Goal: Task Accomplishment & Management: Manage account settings

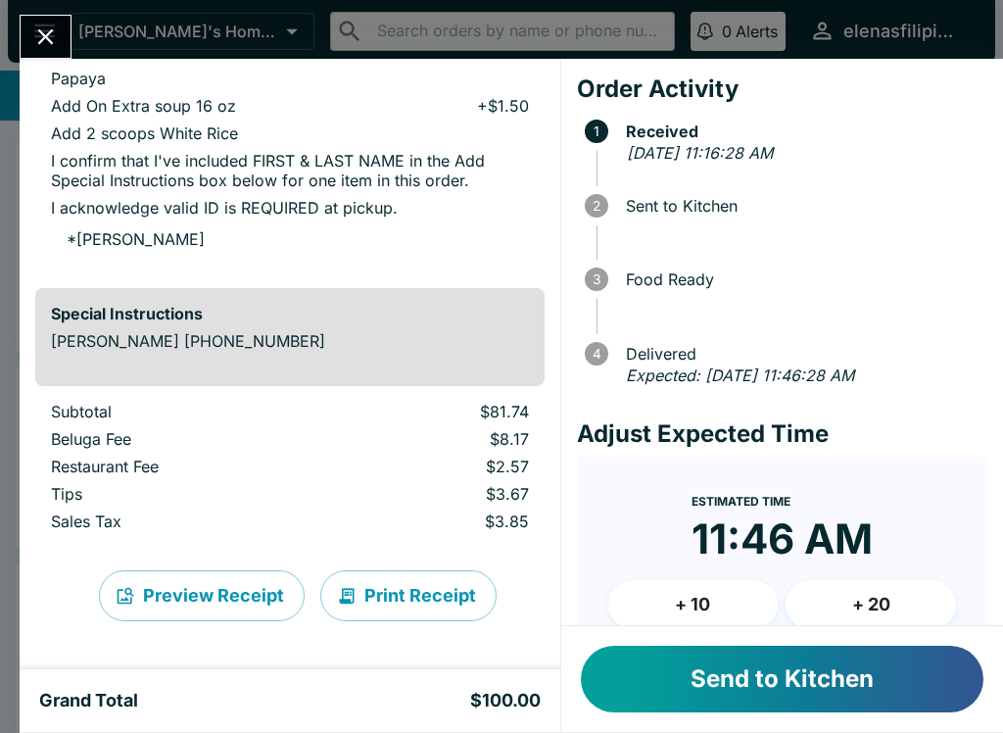
click at [789, 676] on button "Send to Kitchen" at bounding box center [782, 679] width 403 height 67
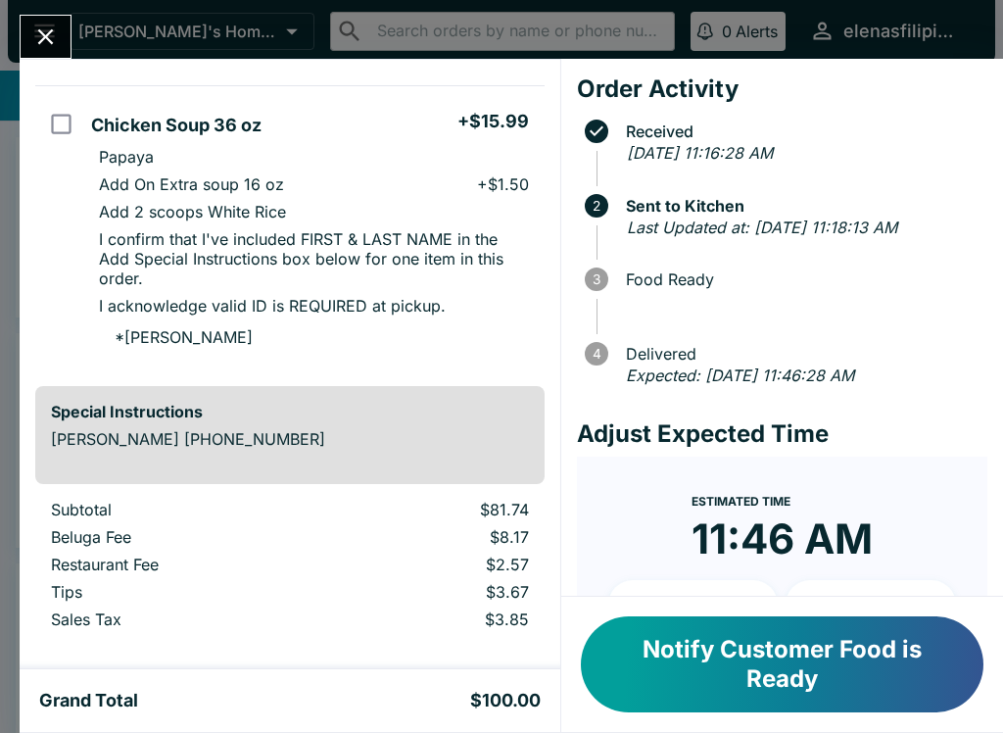
click at [894, 686] on button "Notify Customer Food is Ready" at bounding box center [782, 664] width 403 height 96
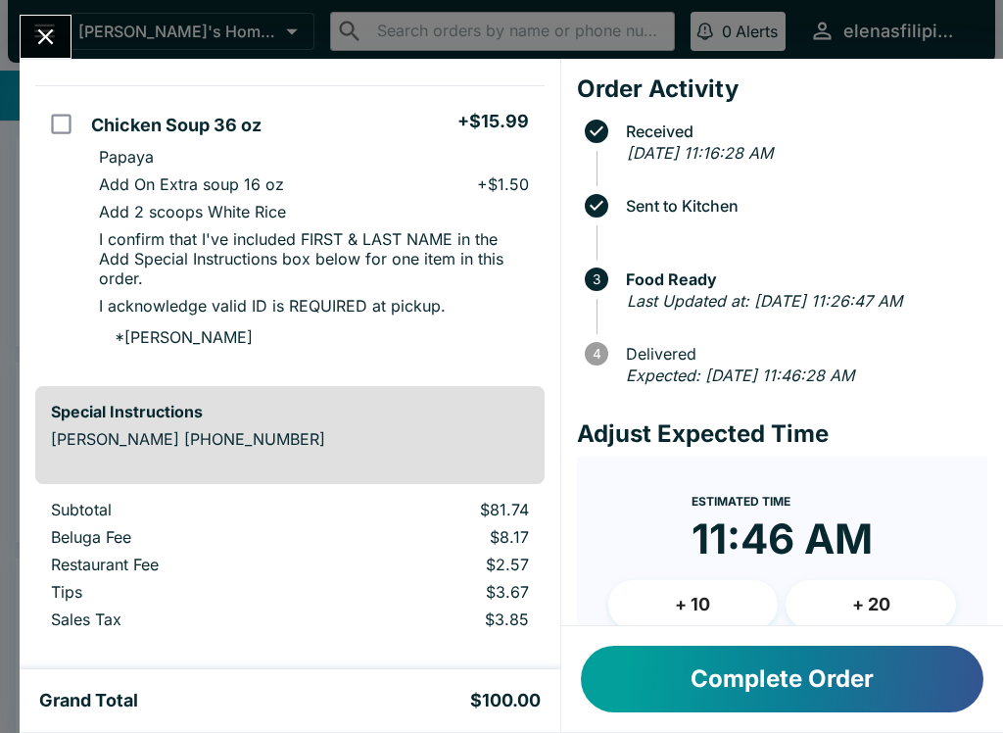
click at [55, 36] on icon "Close" at bounding box center [45, 37] width 26 height 26
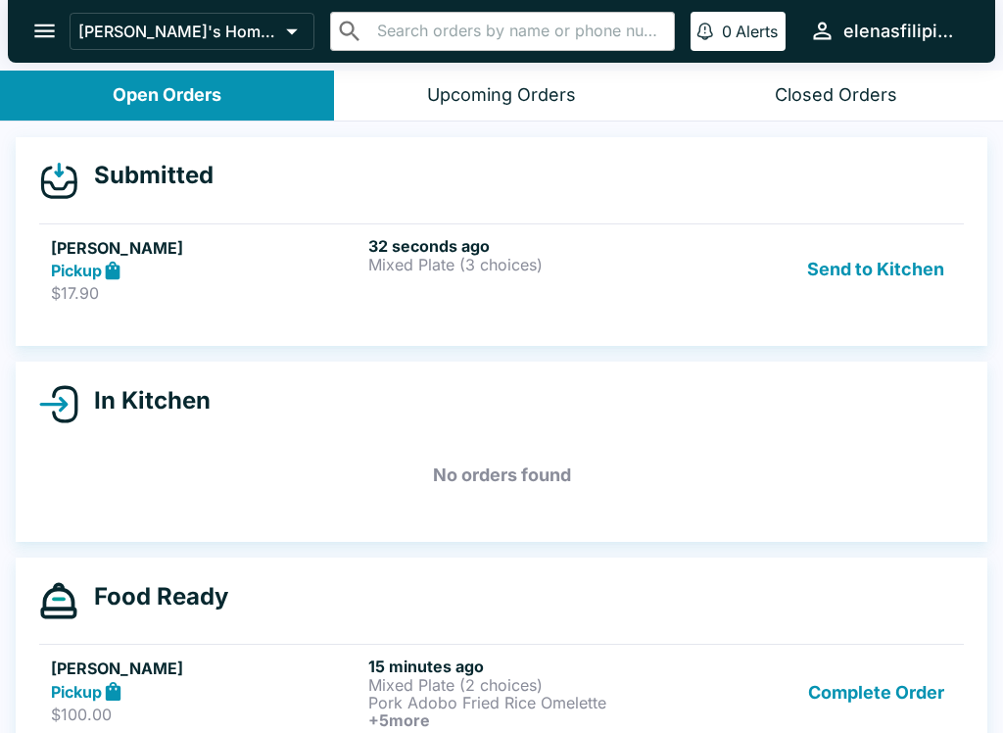
click at [397, 265] on p "Mixed Plate (3 choices)" at bounding box center [523, 265] width 310 height 18
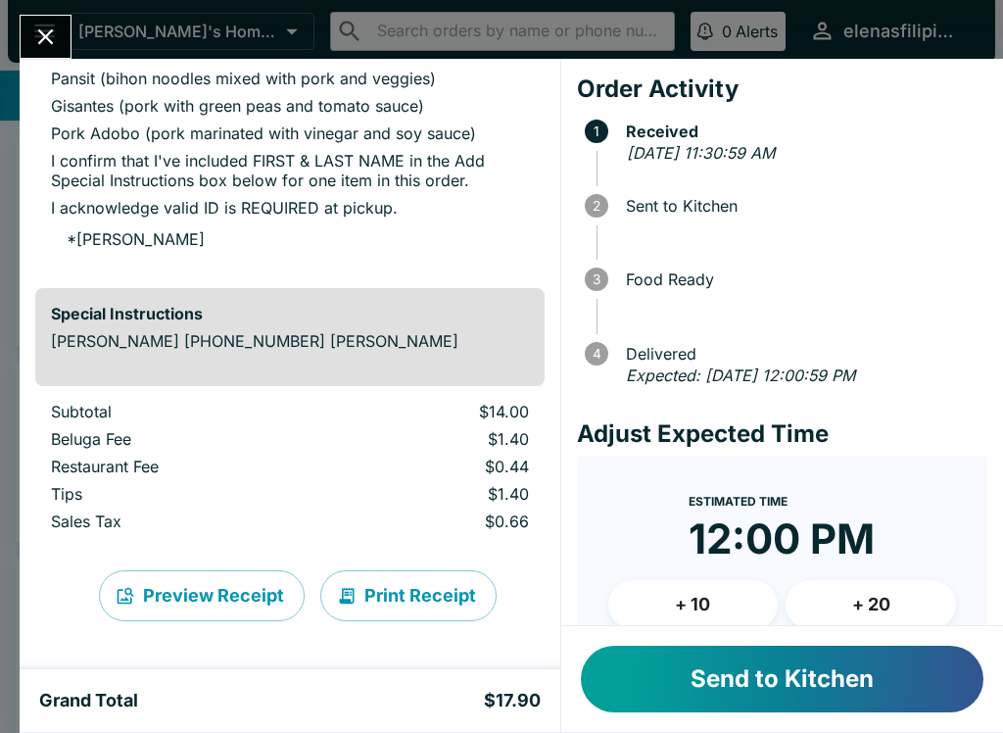
click at [809, 686] on button "Send to Kitchen" at bounding box center [782, 679] width 403 height 67
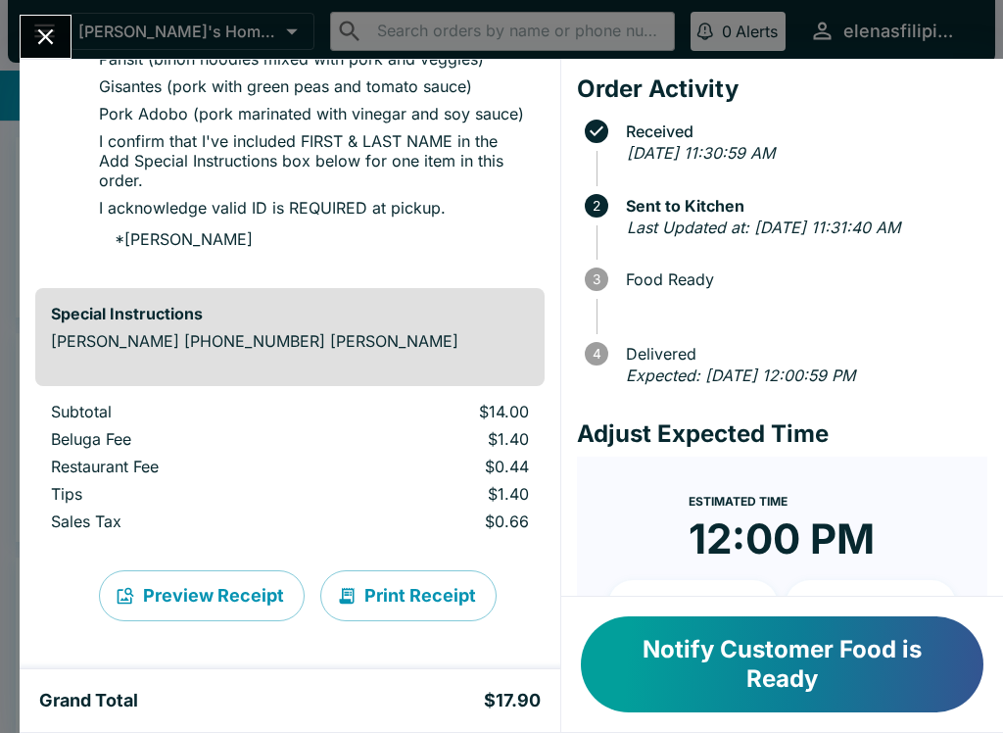
scroll to position [241, 0]
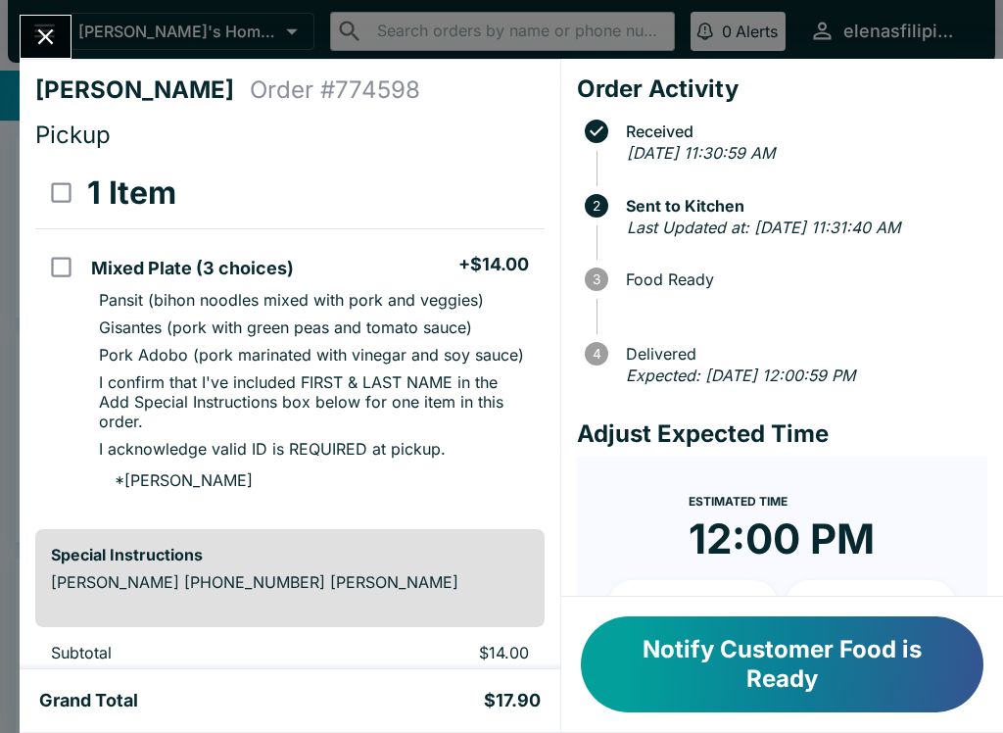
click at [801, 683] on button "Notify Customer Food is Ready" at bounding box center [782, 664] width 403 height 96
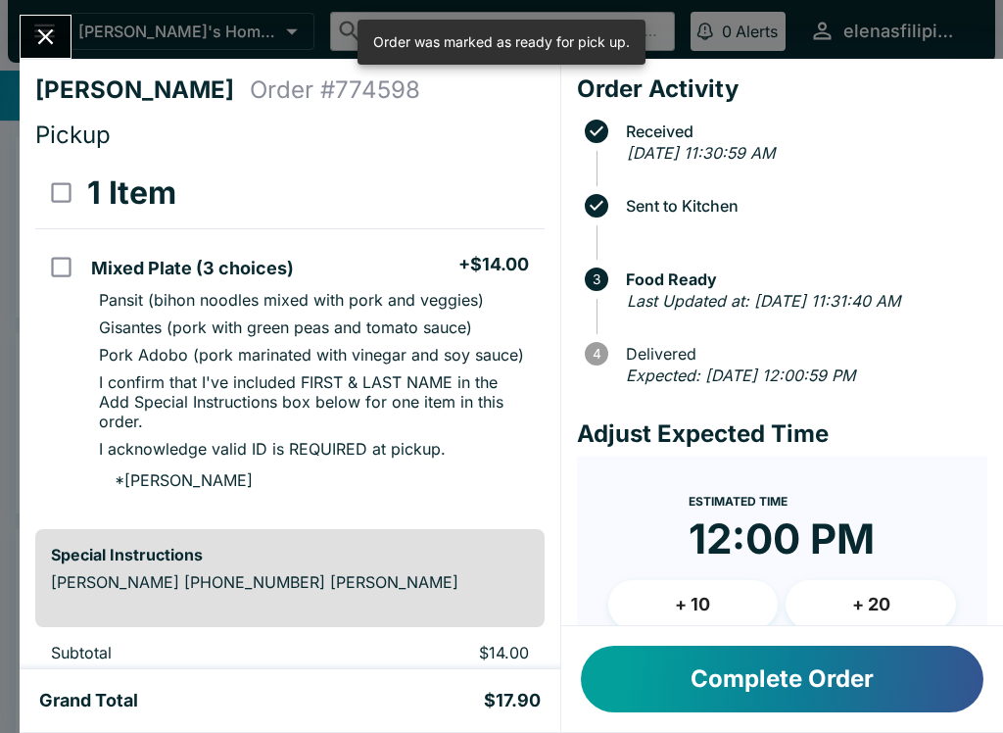
scroll to position [0, 0]
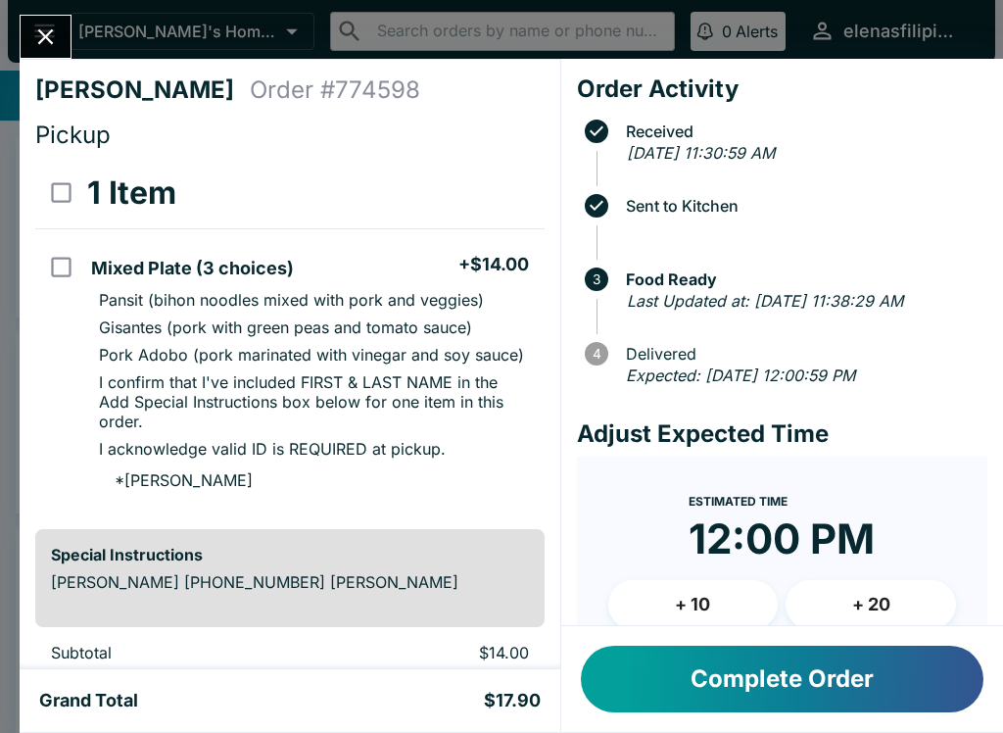
click at [14, 10] on div "[PERSON_NAME] Order # 774598 Pickup 1 Item Mixed Plate (3 choices) + $14.00 Pan…" at bounding box center [501, 366] width 1003 height 733
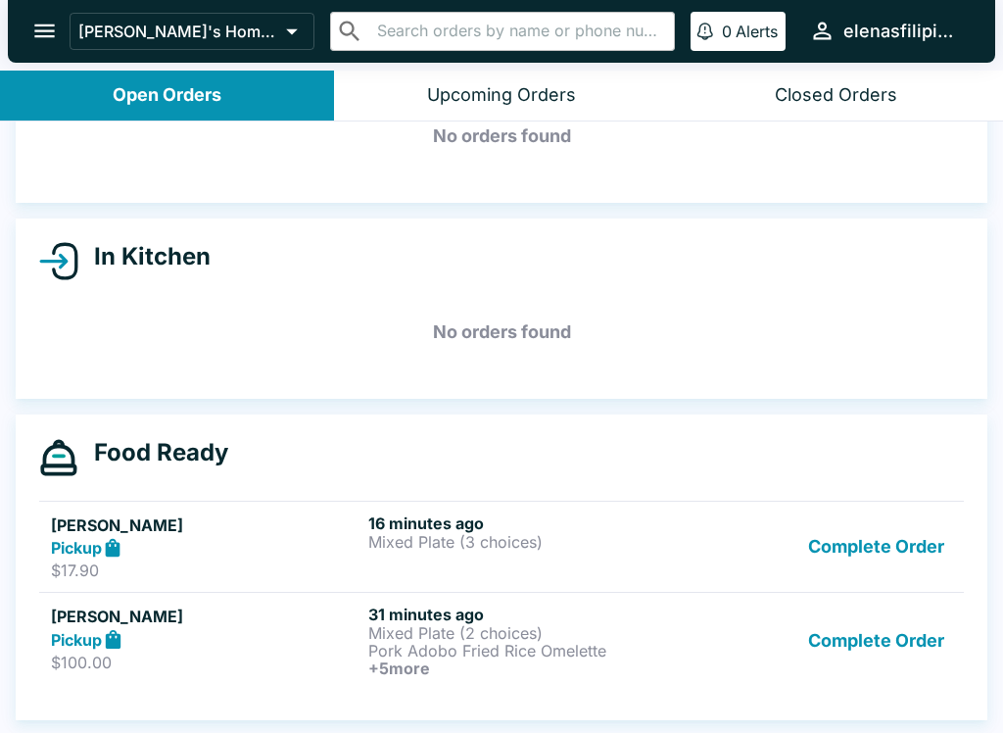
scroll to position [115, 0]
click at [439, 654] on p "Pork Adobo Fried Rice Omelette" at bounding box center [523, 651] width 310 height 18
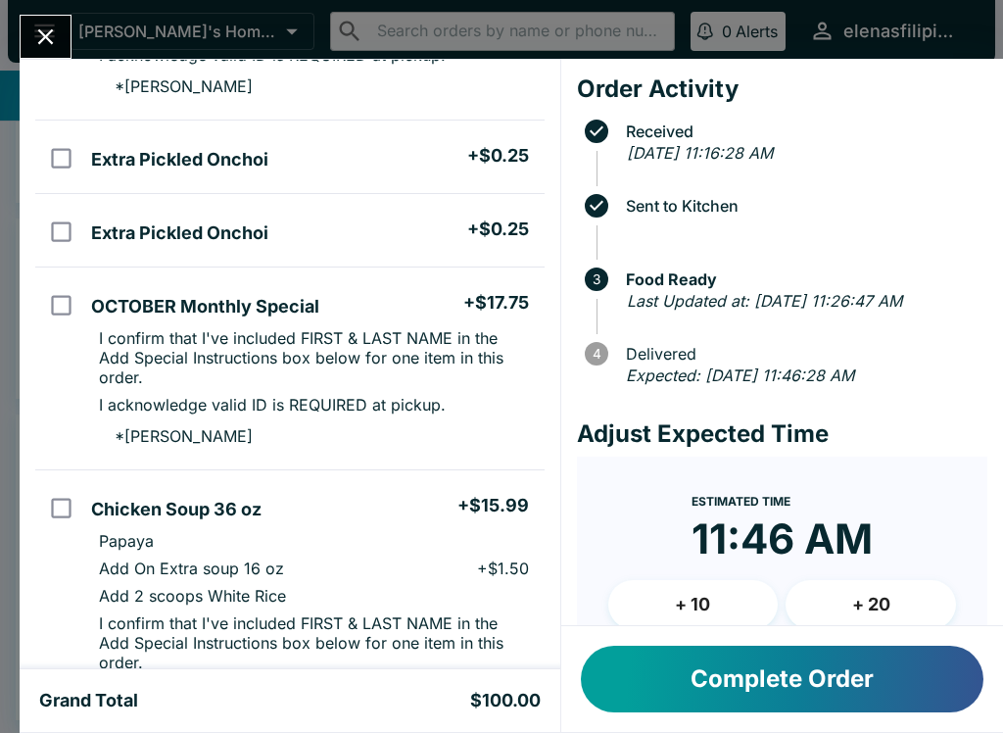
scroll to position [821, 0]
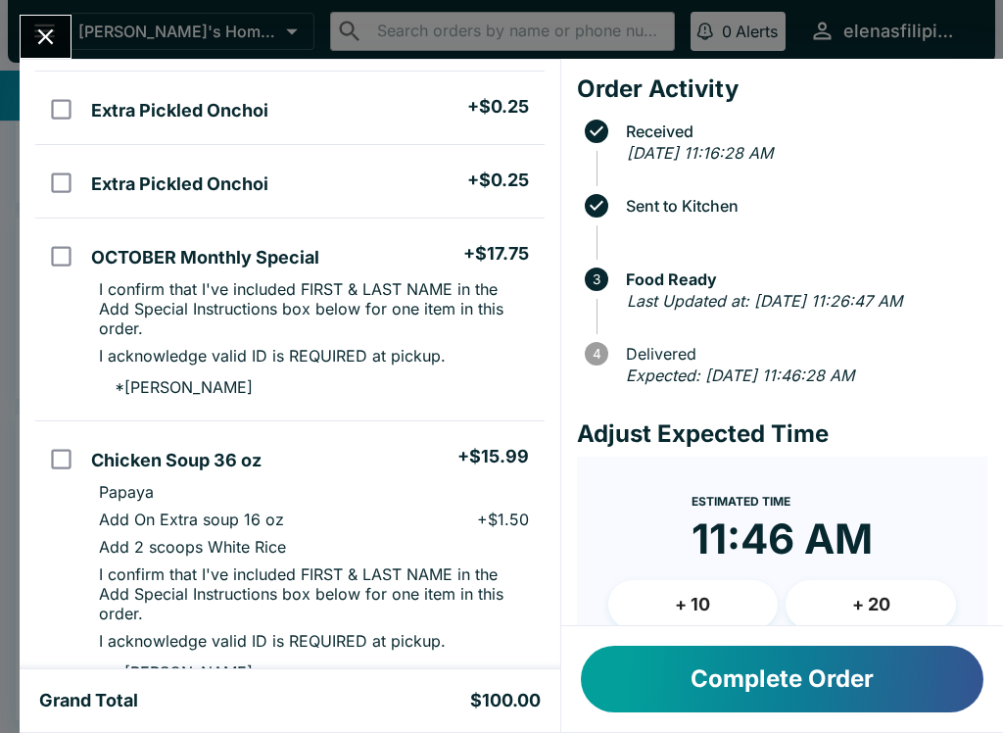
click at [59, 28] on icon "Close" at bounding box center [45, 37] width 26 height 26
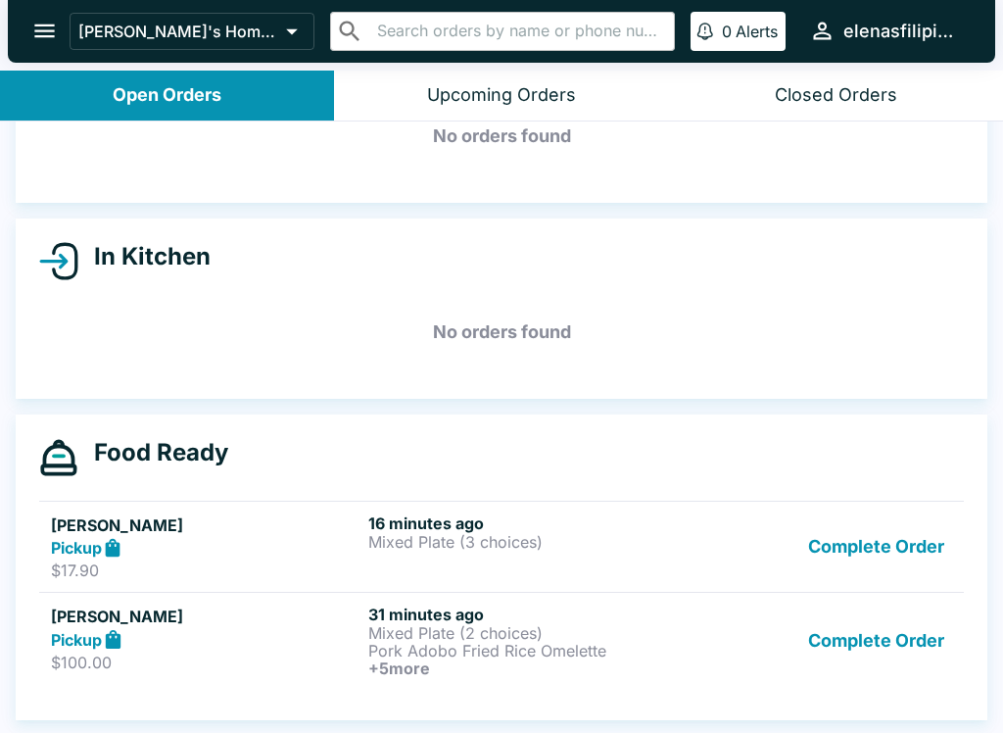
click at [820, 558] on button "Complete Order" at bounding box center [876, 547] width 152 height 68
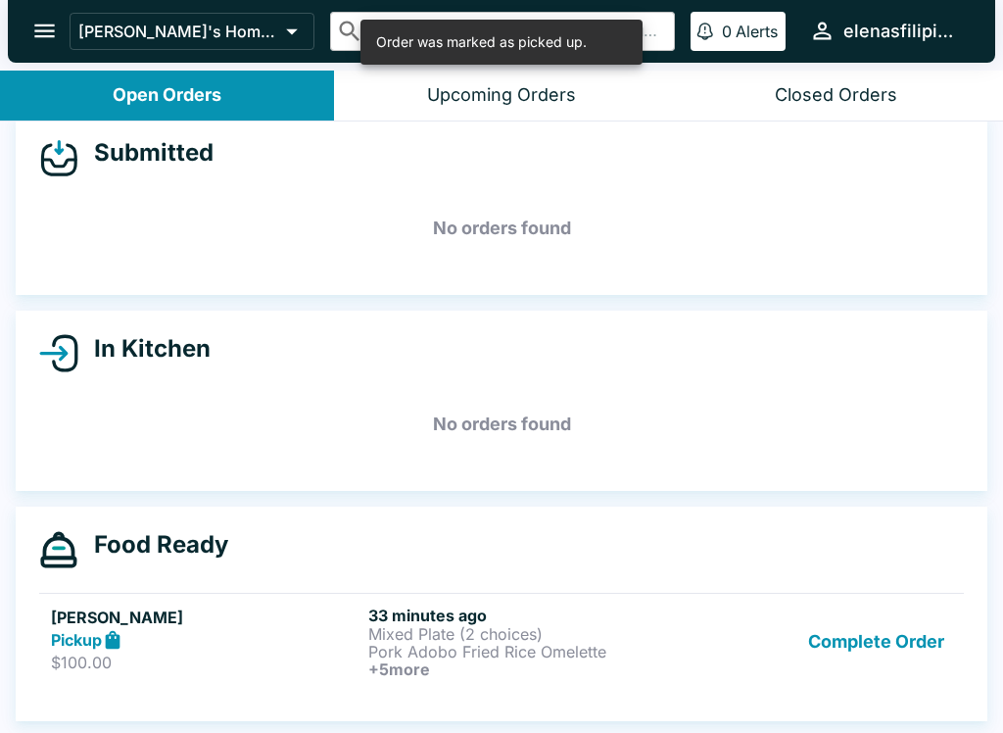
scroll to position [23, 0]
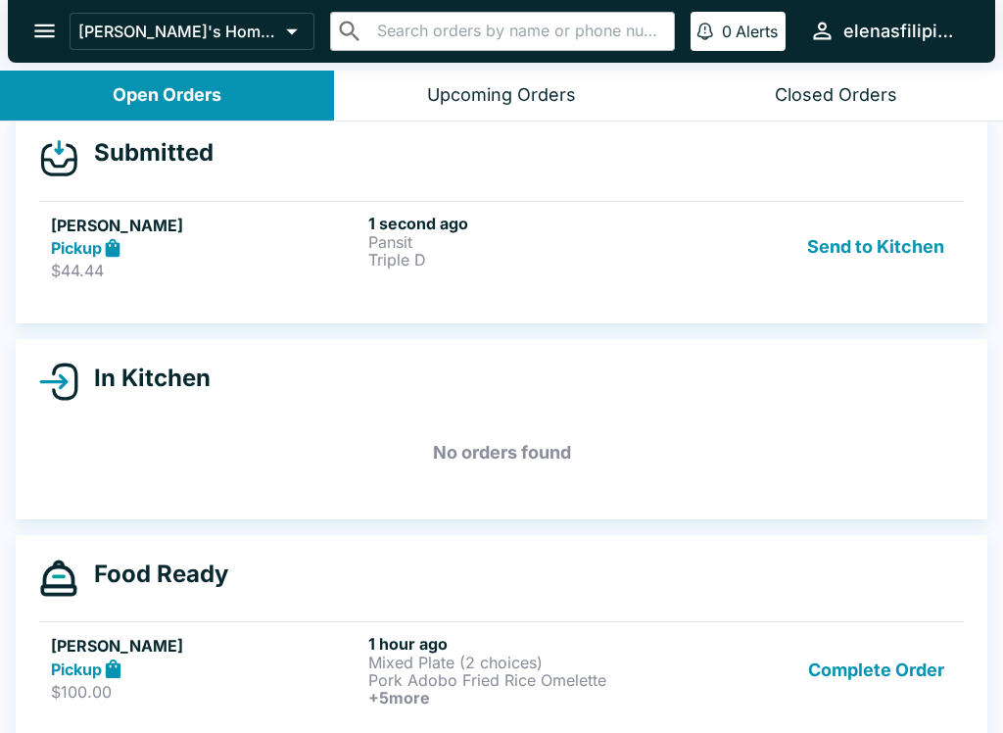
click at [477, 252] on p "Triple D" at bounding box center [523, 260] width 310 height 18
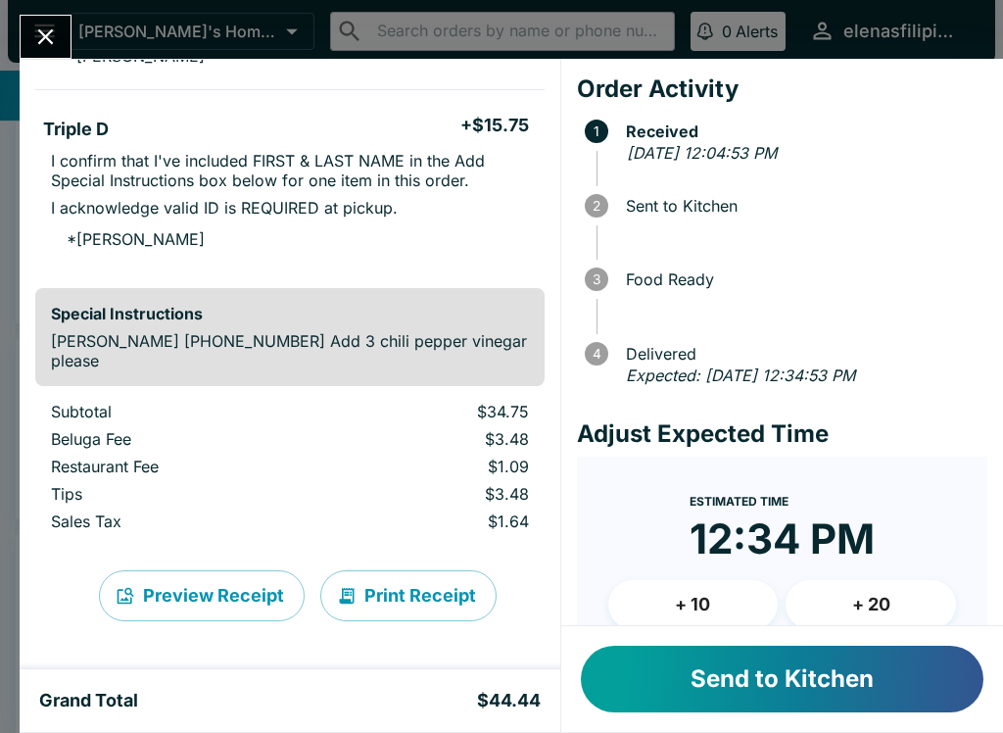
scroll to position [350, 0]
click at [762, 700] on button "Send to Kitchen" at bounding box center [782, 679] width 403 height 67
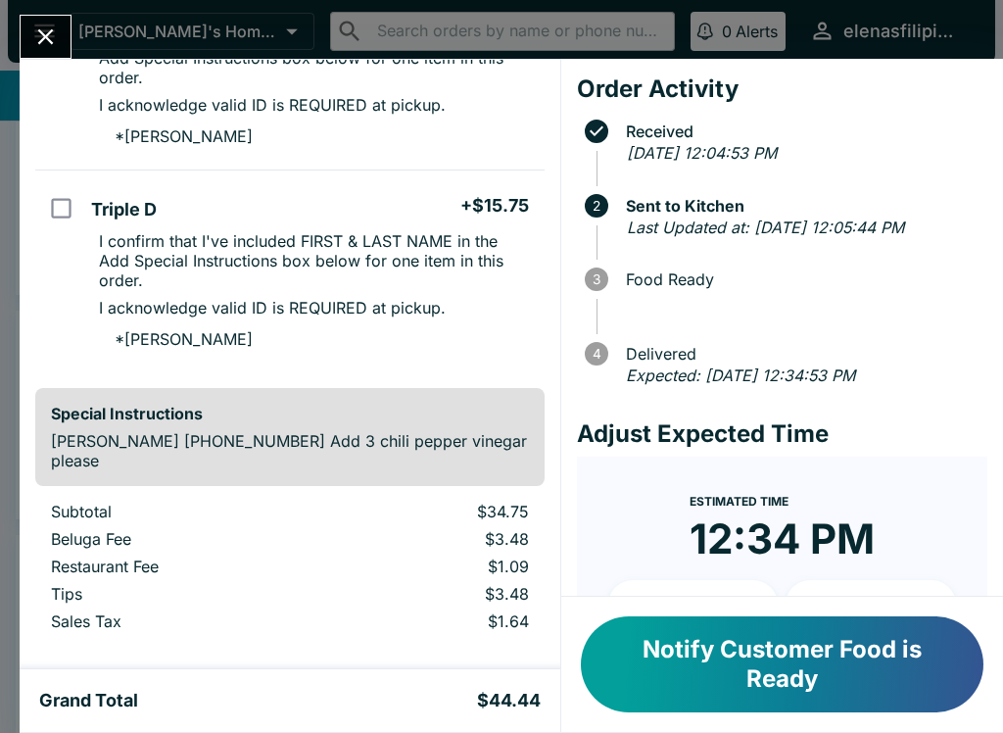
scroll to position [293, 0]
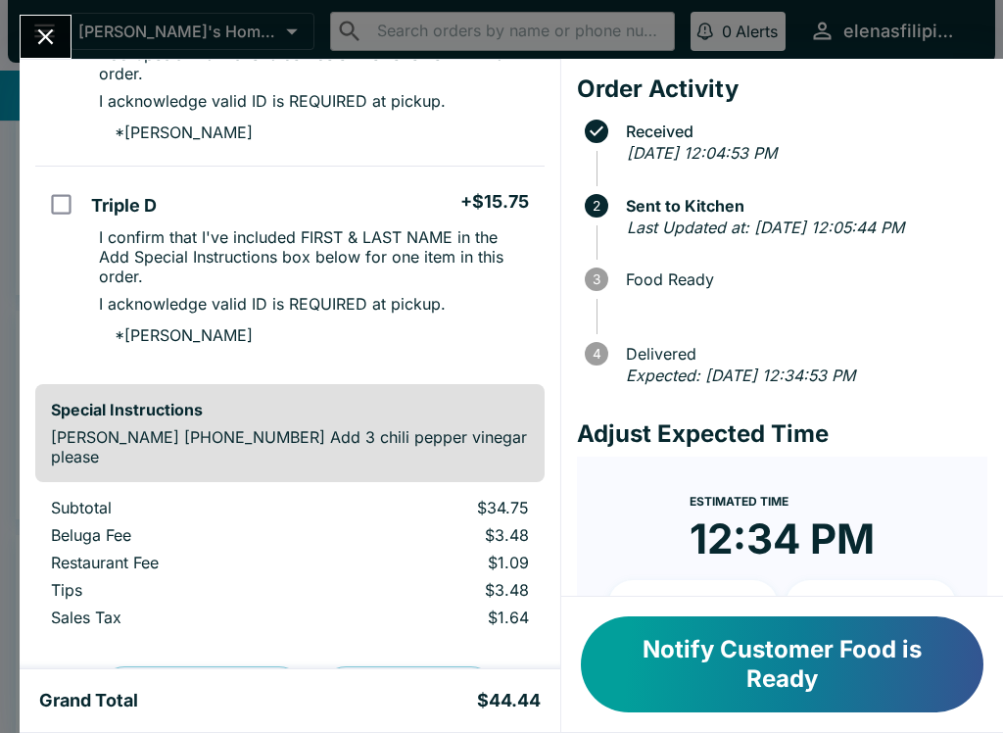
click at [44, 31] on icon "Close" at bounding box center [45, 37] width 26 height 26
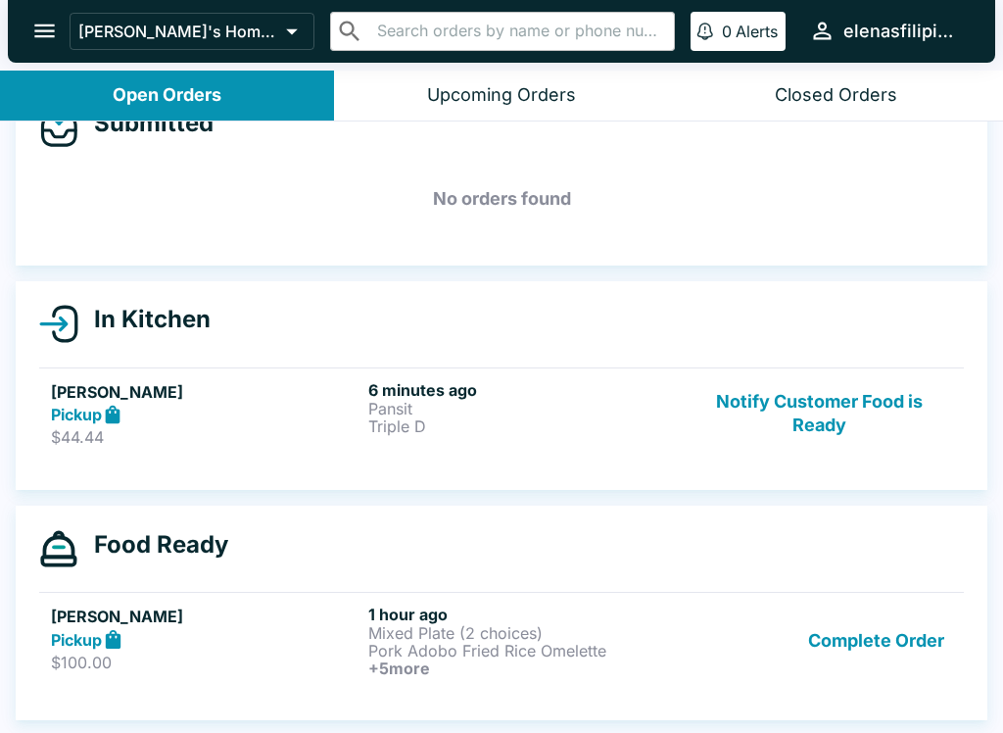
scroll to position [52, 0]
click at [522, 642] on p "Pork Adobo Fried Rice Omelette" at bounding box center [523, 651] width 310 height 18
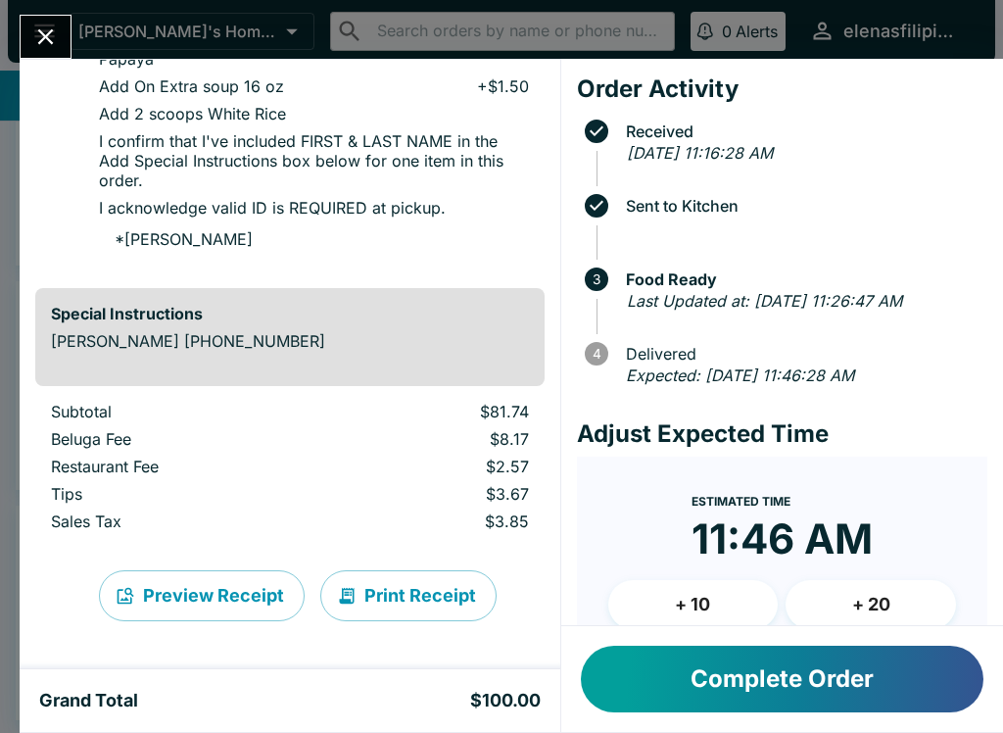
scroll to position [1254, 0]
click at [42, 58] on button "Close" at bounding box center [46, 37] width 50 height 42
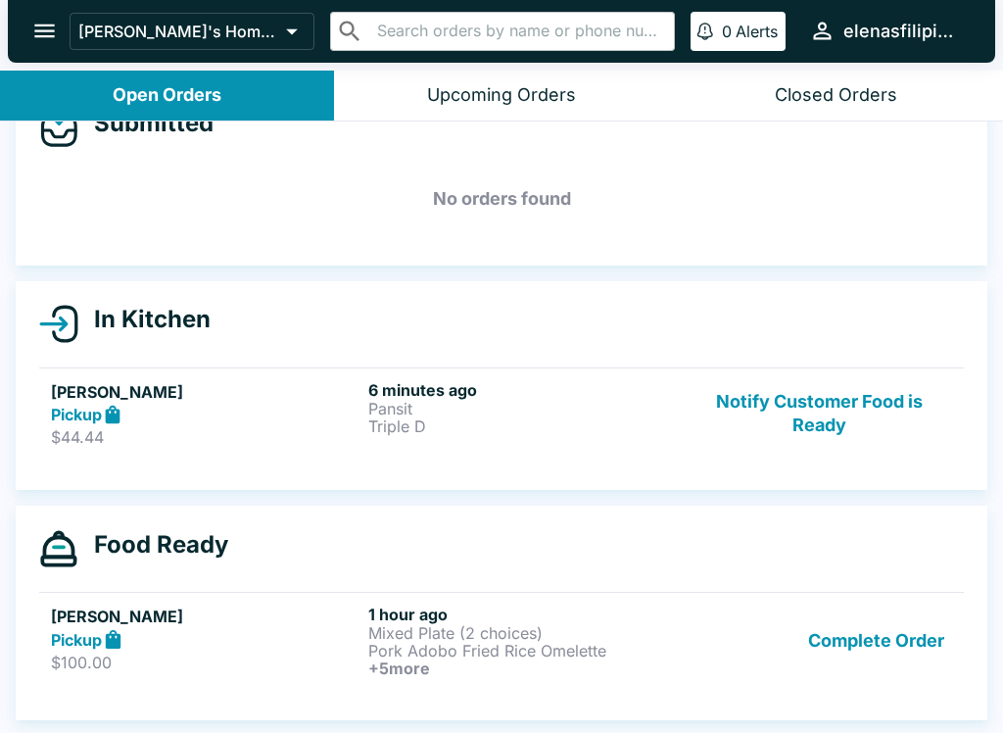
click at [833, 112] on button "Closed Orders" at bounding box center [836, 96] width 334 height 50
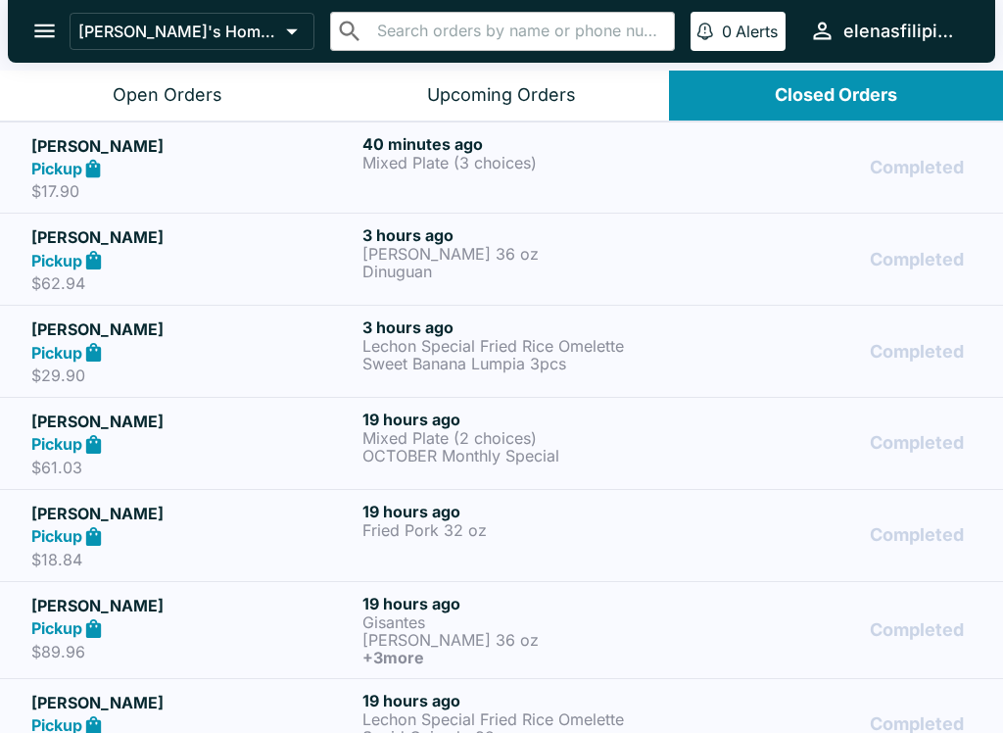
click at [410, 155] on p "Mixed Plate (3 choices)" at bounding box center [523, 163] width 323 height 18
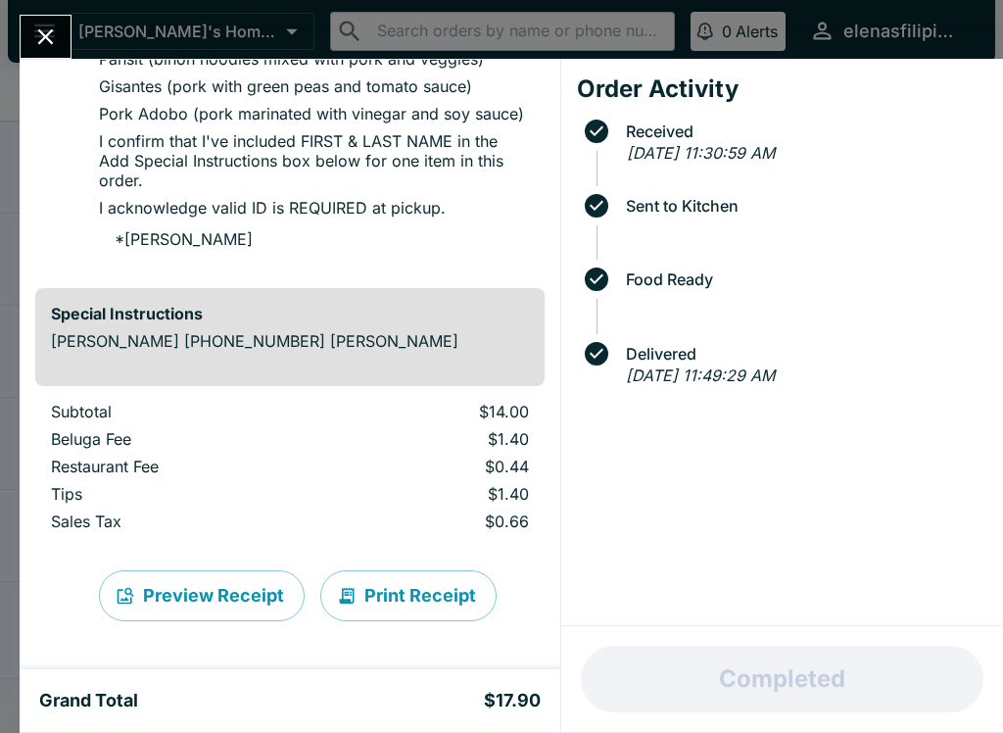
scroll to position [241, 0]
click at [54, 26] on icon "Close" at bounding box center [45, 37] width 26 height 26
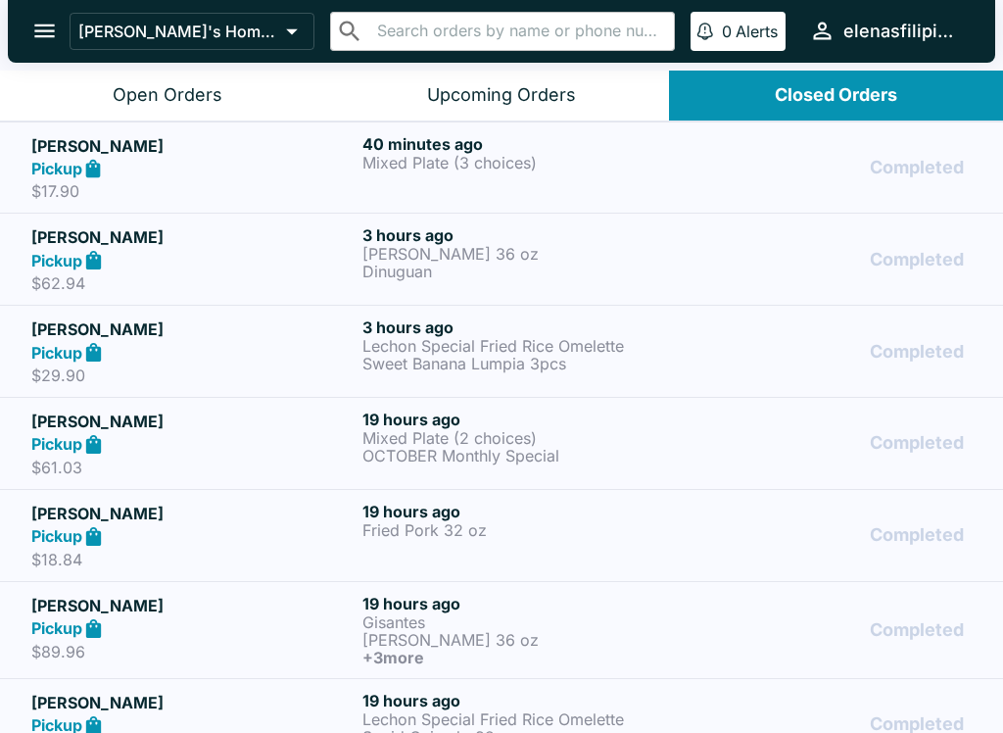
click at [155, 86] on div "Open Orders" at bounding box center [168, 95] width 110 height 23
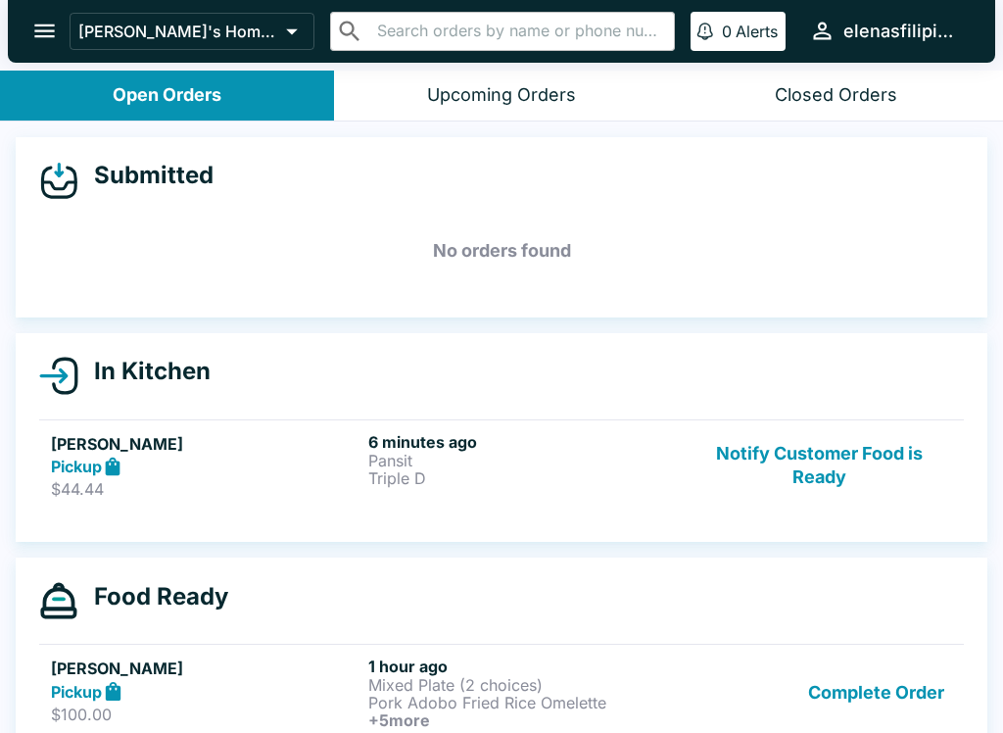
click at [907, 693] on button "Complete Order" at bounding box center [876, 692] width 152 height 72
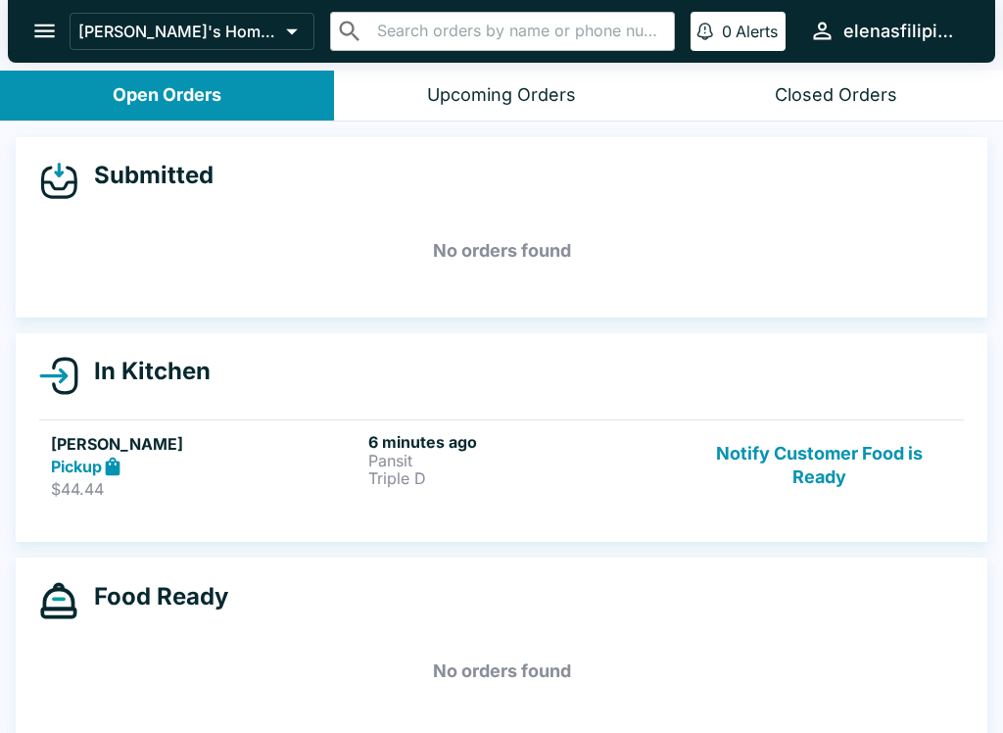
click at [907, 692] on h5 "No orders found" at bounding box center [501, 671] width 925 height 71
click at [788, 456] on button "Notify Customer Food is Ready" at bounding box center [820, 466] width 266 height 68
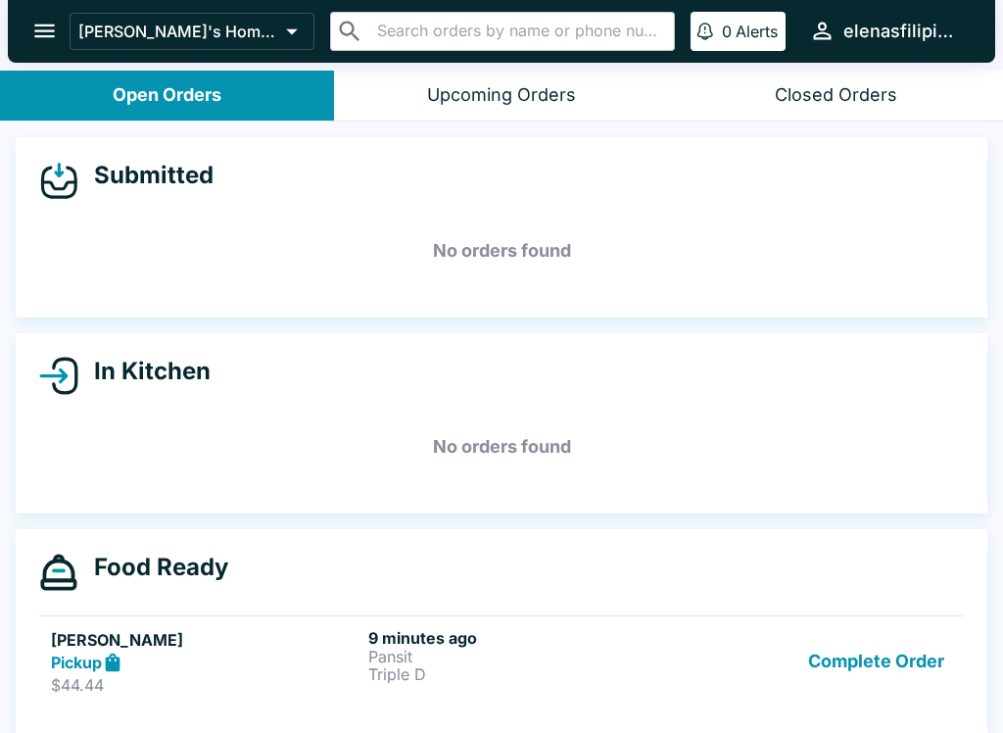
click at [574, 687] on div "9 minutes ago Pansit Triple D" at bounding box center [523, 662] width 310 height 68
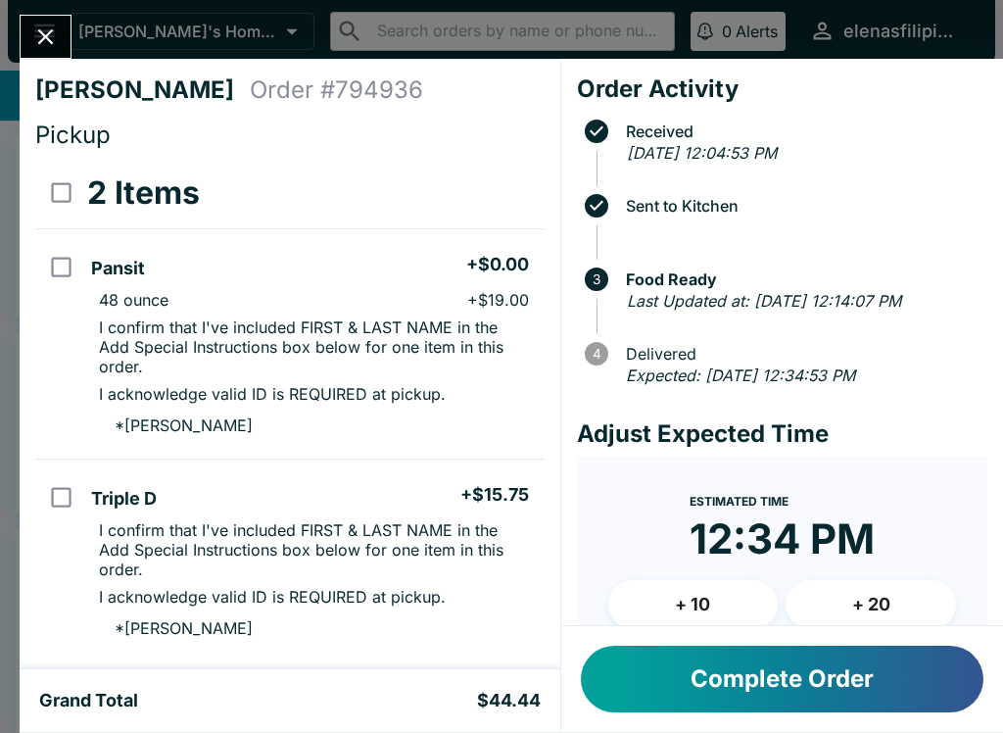
click at [25, 58] on div at bounding box center [46, 37] width 52 height 44
click at [25, 57] on div at bounding box center [46, 37] width 52 height 44
click at [49, 25] on icon "Close" at bounding box center [45, 37] width 26 height 26
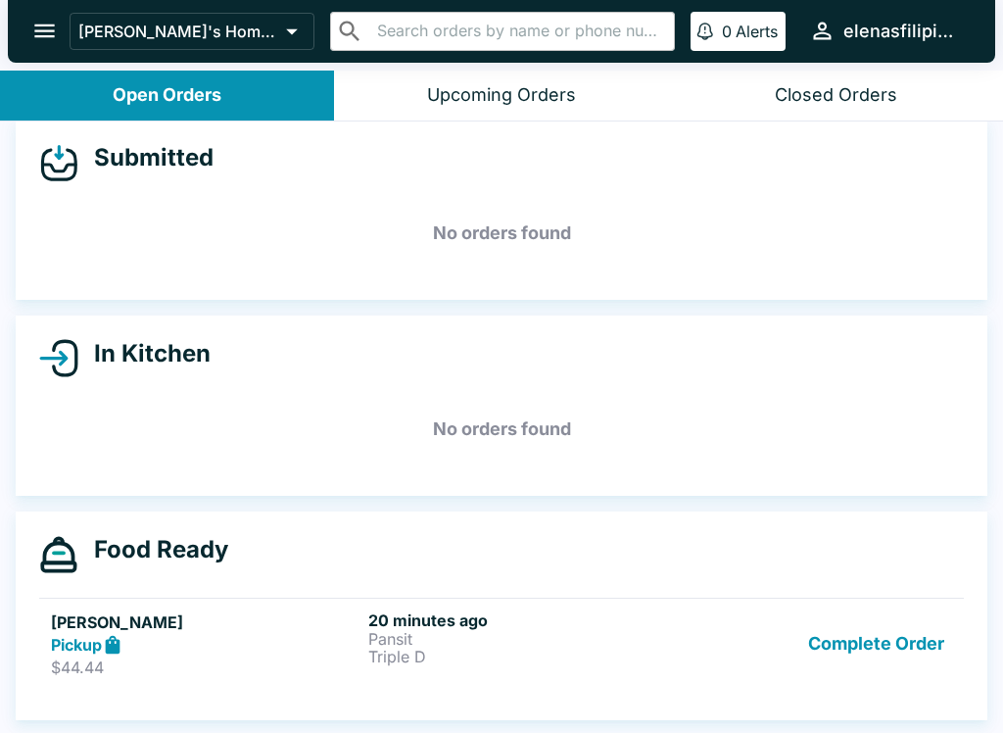
scroll to position [18, 0]
